Goal: Find specific page/section

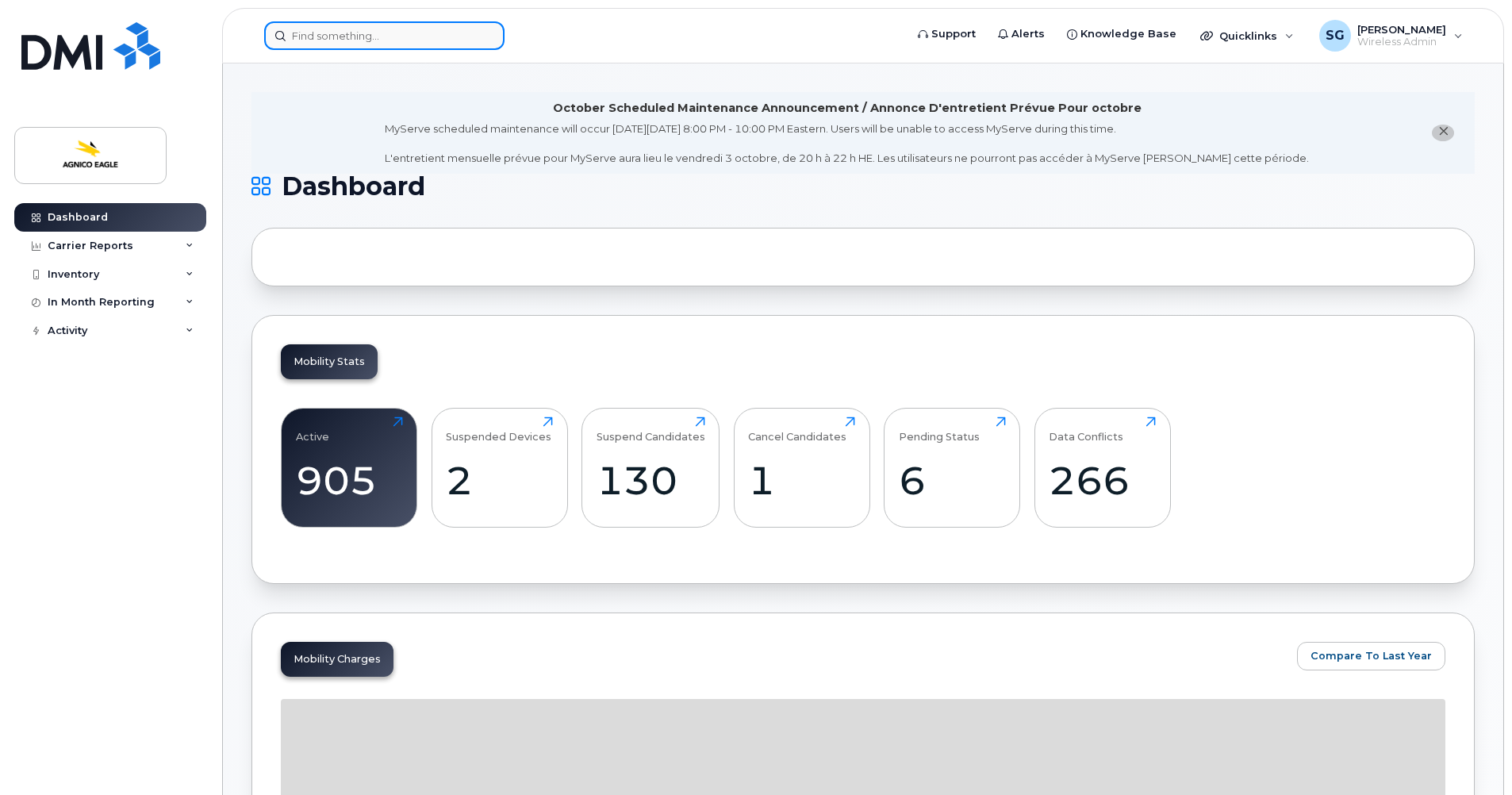
click at [308, 33] on input at bounding box center [384, 35] width 240 height 28
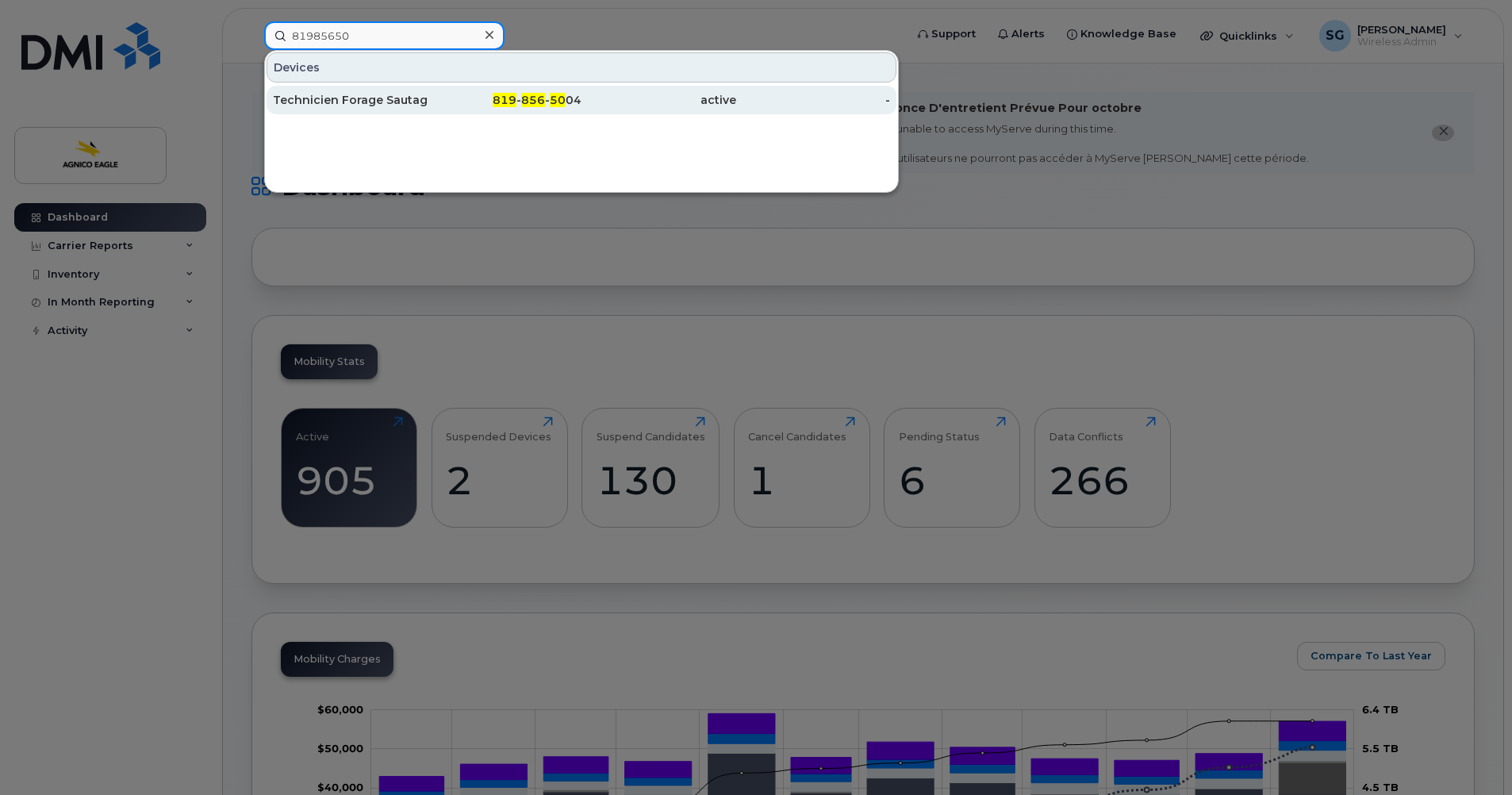
type input "81985650"
click at [407, 93] on div "Technicien Forage Sautage" at bounding box center [350, 100] width 155 height 16
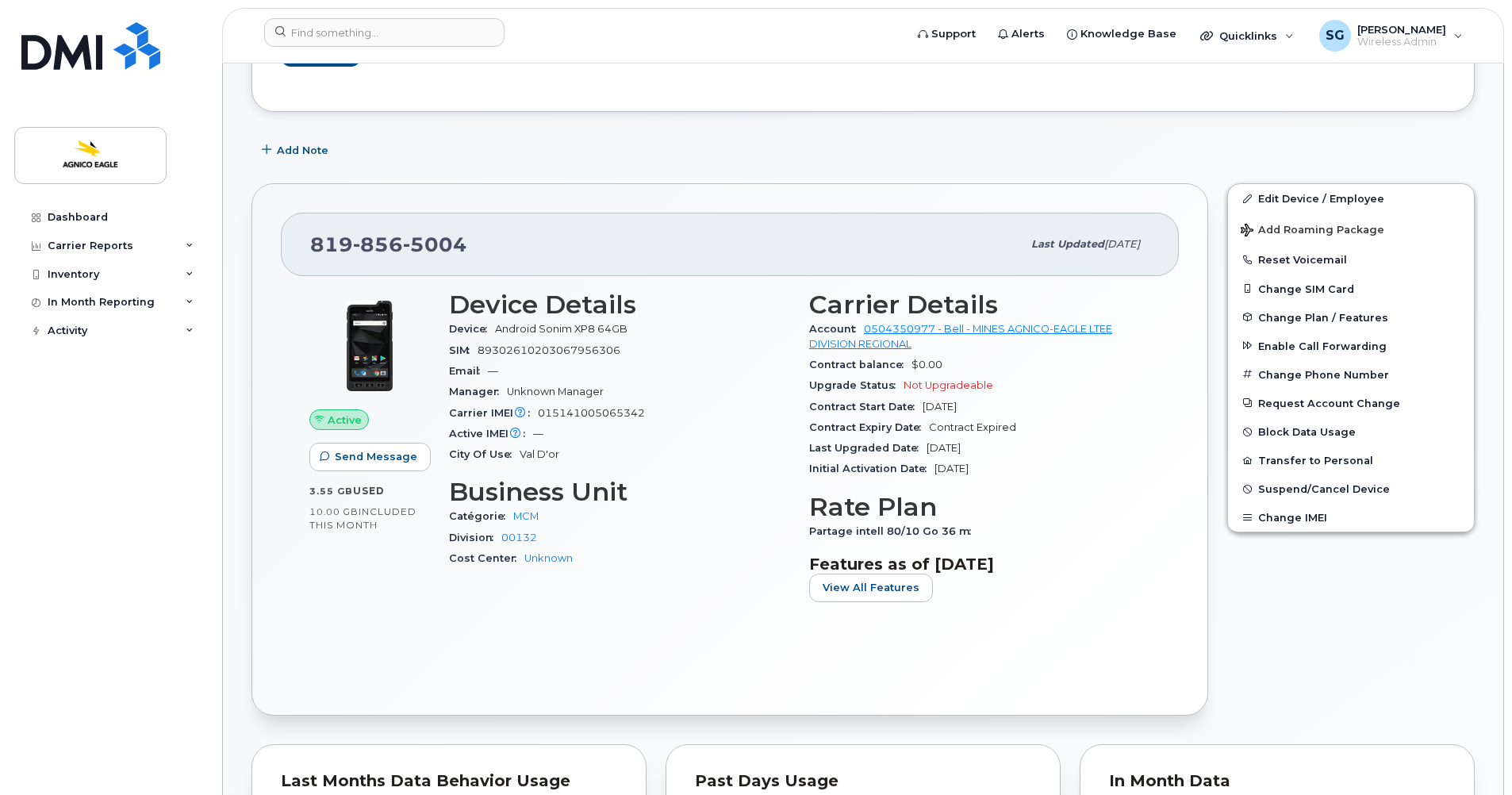
scroll to position [316, 0]
